Goal: Task Accomplishment & Management: Manage account settings

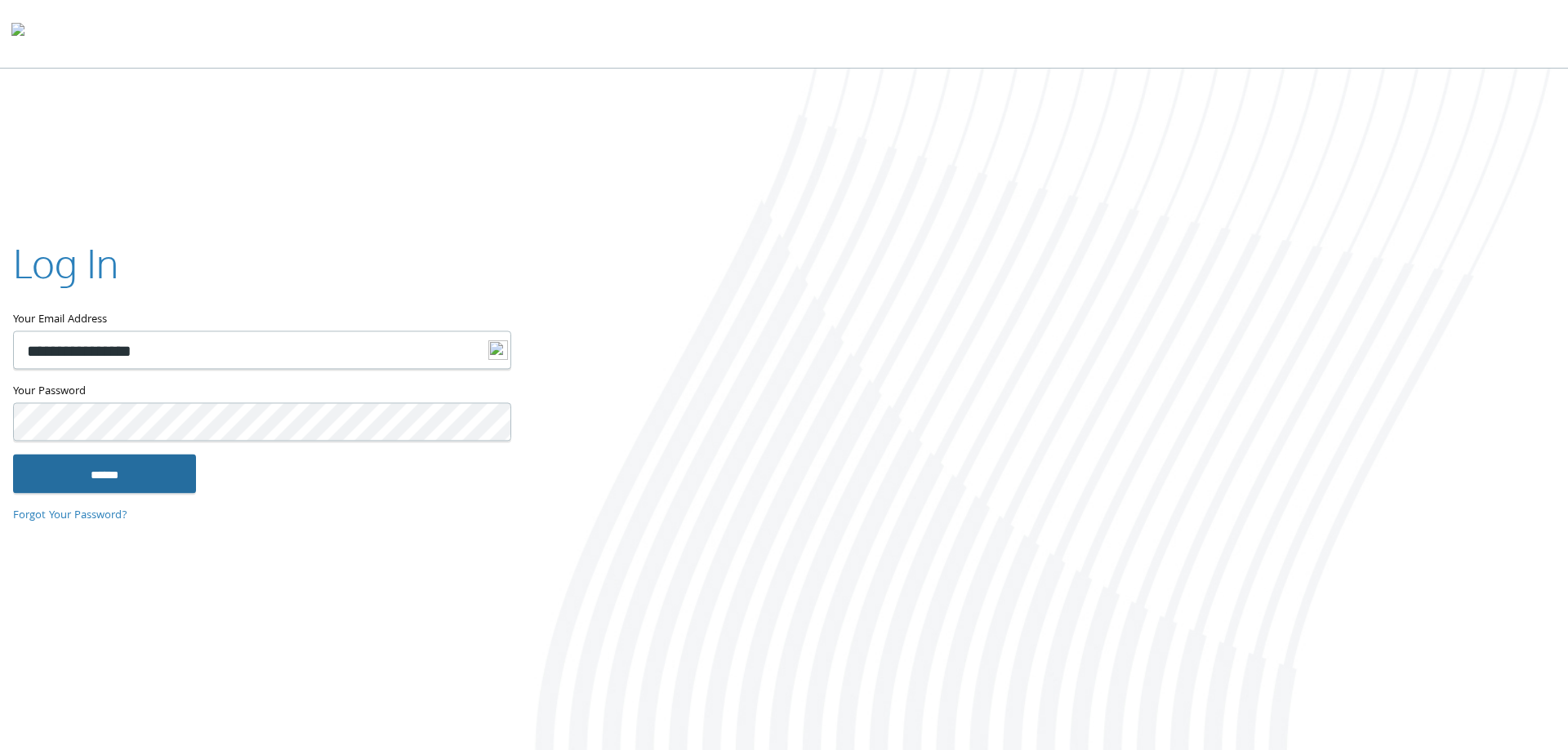
type input "**********"
click at [129, 471] on input "******" at bounding box center [104, 473] width 183 height 39
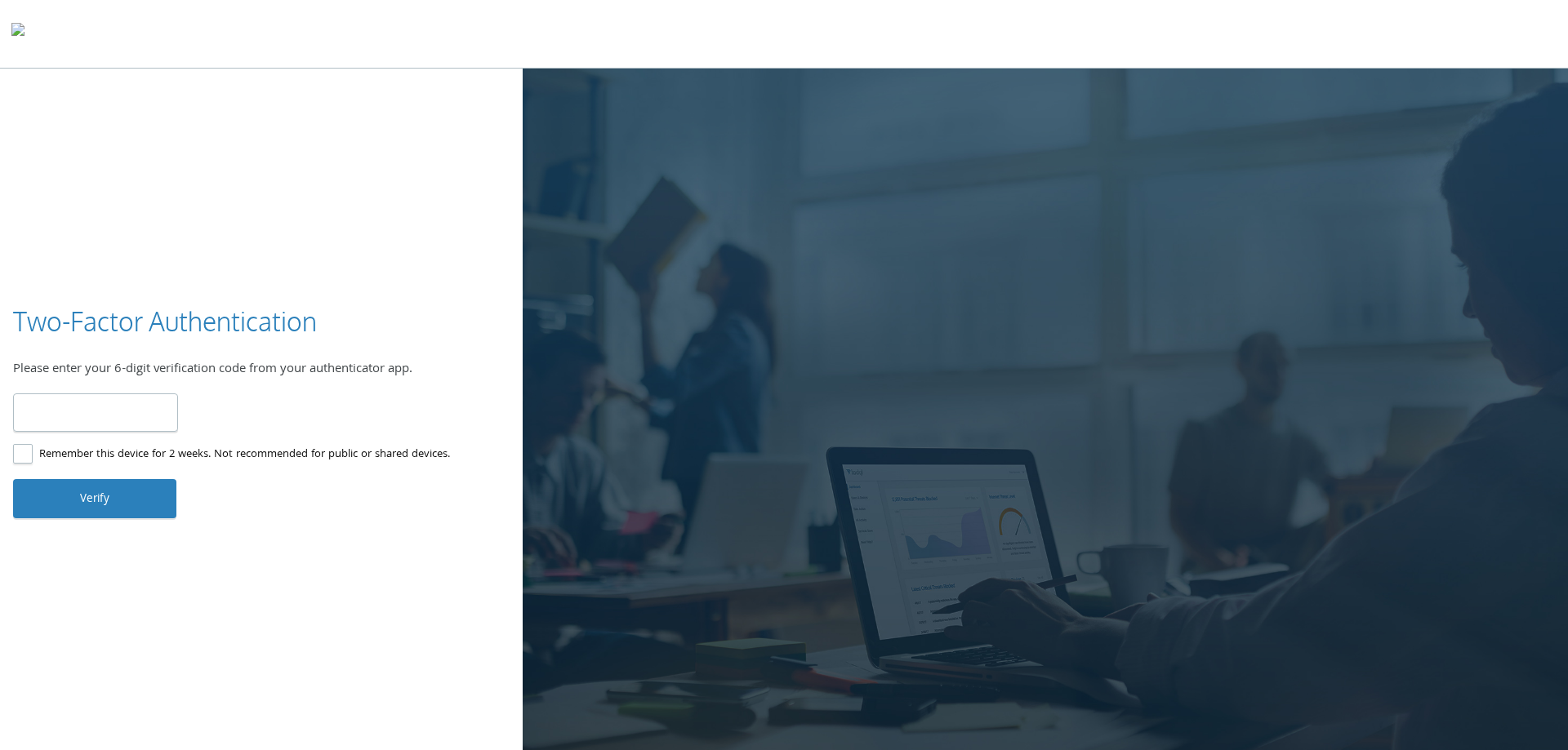
type input "******"
